Goal: Check status: Check status

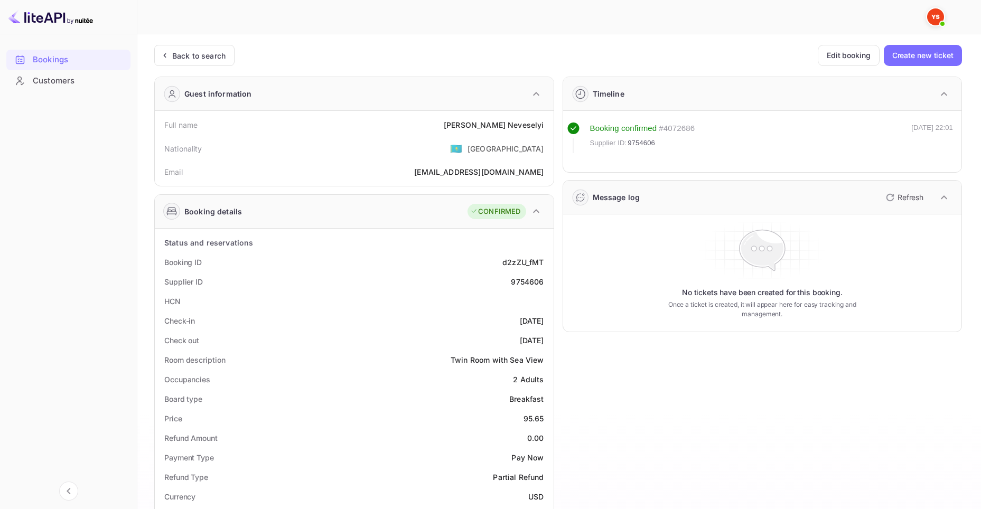
click at [45, 60] on div "Bookings" at bounding box center [79, 60] width 92 height 12
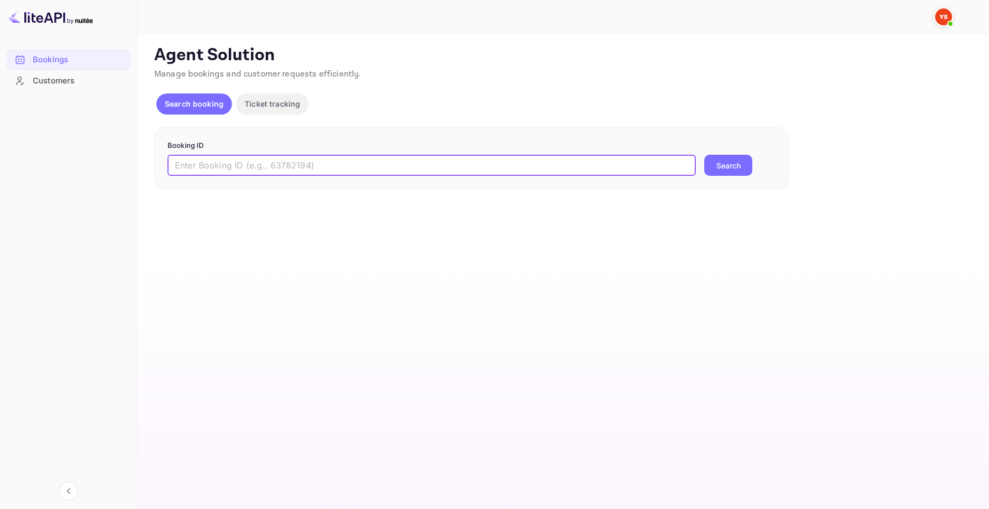
click at [577, 162] on input "text" at bounding box center [431, 165] width 528 height 21
paste input "8825315"
type input "8825315"
click at [730, 170] on button "Search" at bounding box center [728, 165] width 48 height 21
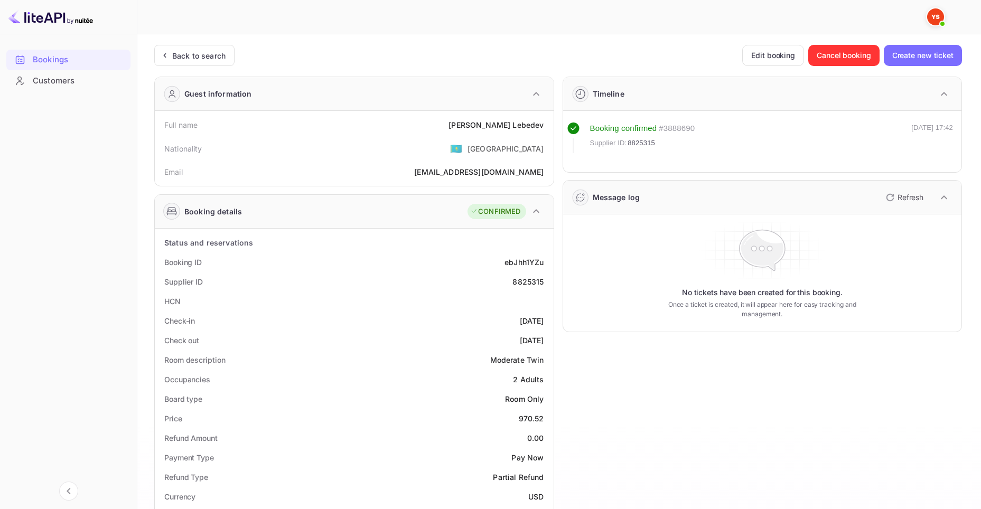
drag, startPoint x: 481, startPoint y: 125, endPoint x: 541, endPoint y: 125, distance: 60.2
click at [454, 132] on div "Full name Bogdan Lebedev" at bounding box center [354, 125] width 390 height 20
drag, startPoint x: 482, startPoint y: 123, endPoint x: 546, endPoint y: 128, distance: 64.6
click at [546, 128] on div "Full name Bogdan Lebedev" at bounding box center [354, 125] width 390 height 20
copy div "Bogdan Lebedev"
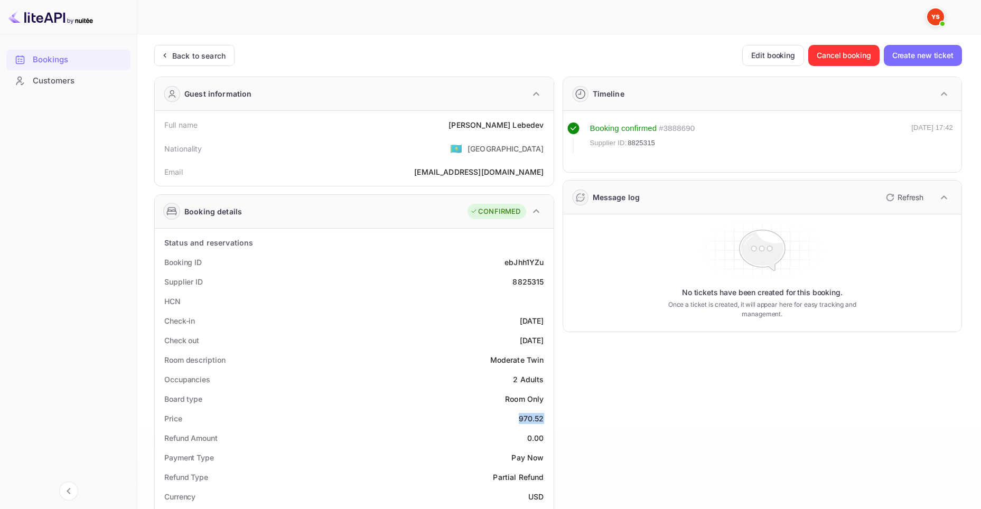
drag, startPoint x: 515, startPoint y: 416, endPoint x: 548, endPoint y: 425, distance: 33.9
click at [548, 425] on div "Price 970.52" at bounding box center [354, 419] width 390 height 20
copy div "970.52"
click at [52, 59] on div "Bookings" at bounding box center [79, 60] width 92 height 12
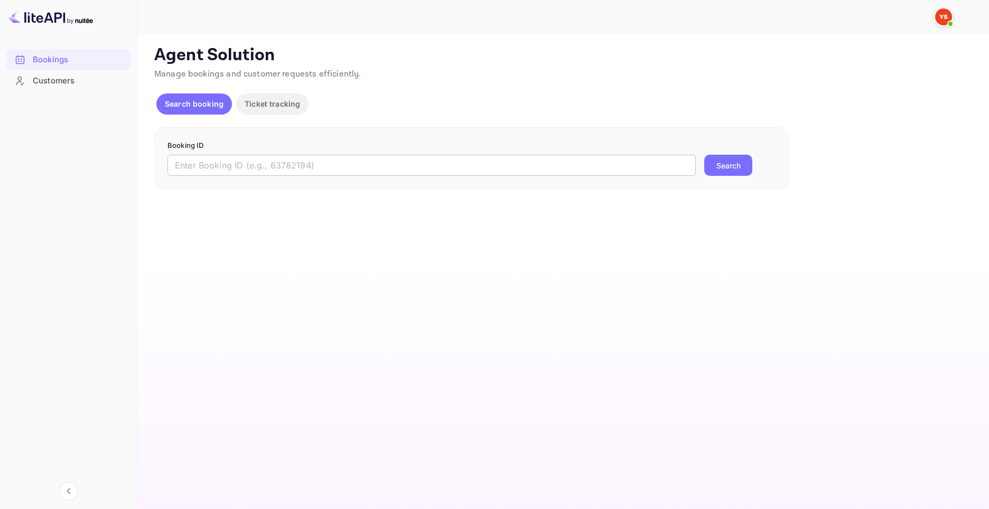
click at [403, 169] on input "text" at bounding box center [431, 165] width 528 height 21
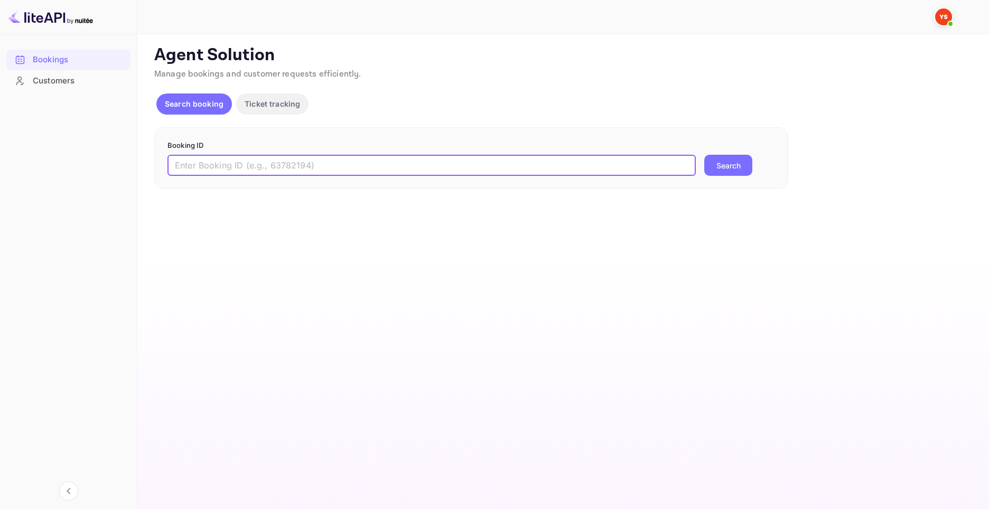
paste input "8829331"
type input "8829331"
click at [719, 163] on button "Search" at bounding box center [728, 165] width 48 height 21
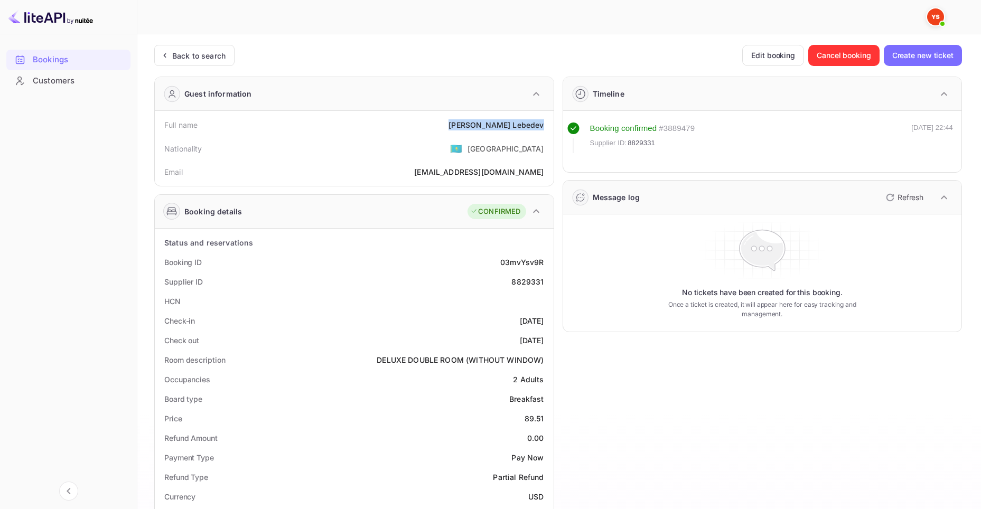
click at [542, 127] on div "Full name Bogdan Lebedev" at bounding box center [354, 125] width 390 height 20
drag, startPoint x: 529, startPoint y: 421, endPoint x: 544, endPoint y: 423, distance: 14.9
click at [544, 423] on div "Price 89.51" at bounding box center [354, 419] width 390 height 20
copy div "89.51"
